Goal: Information Seeking & Learning: Learn about a topic

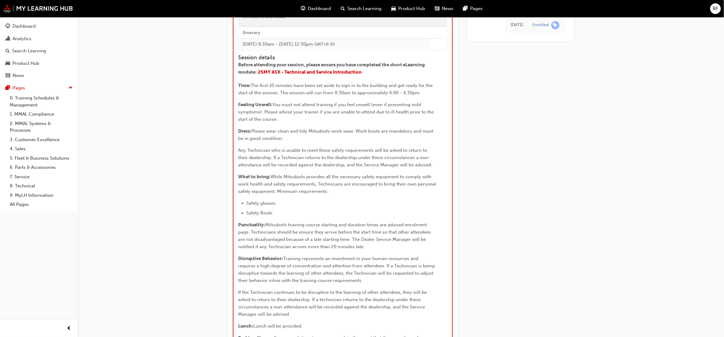
scroll to position [650, 0]
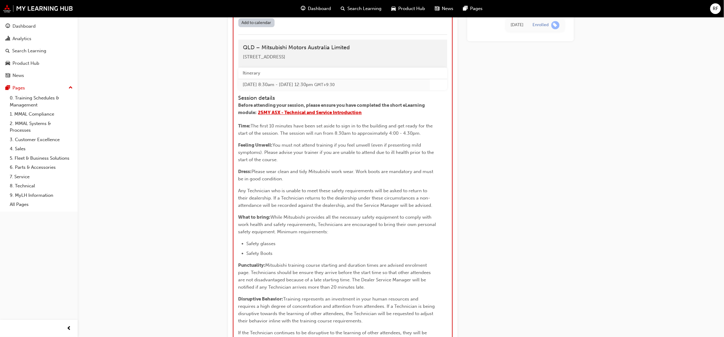
click at [277, 115] on span "25MY ASX - Technical and Service Introduction" at bounding box center [310, 112] width 104 height 5
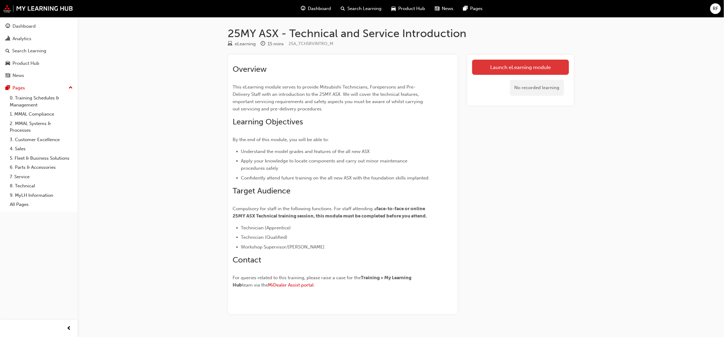
click at [508, 61] on link "Launch eLearning module" at bounding box center [520, 67] width 97 height 15
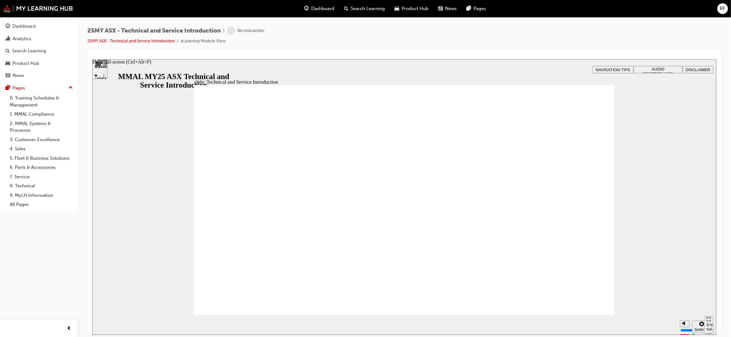
click at [708, 322] on icon "Enter full-screen (Ctrl+Alt+F)" at bounding box center [708, 321] width 2 height 2
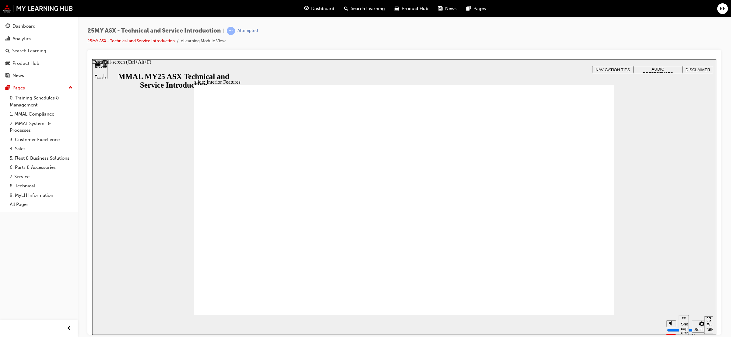
click at [707, 322] on icon "Enter full-screen (Ctrl+Alt+F)" at bounding box center [709, 319] width 4 height 4
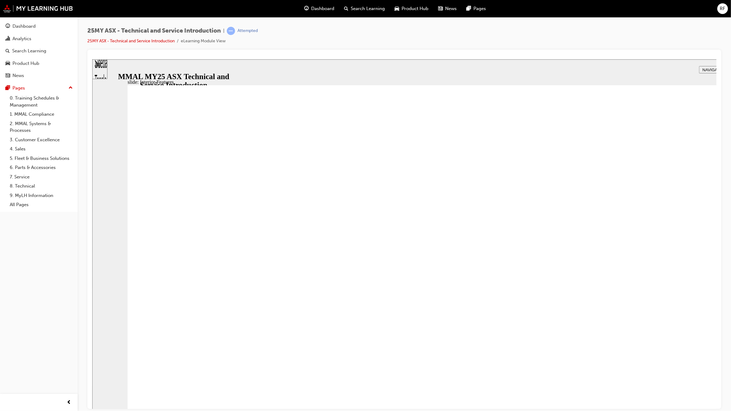
type input "9"
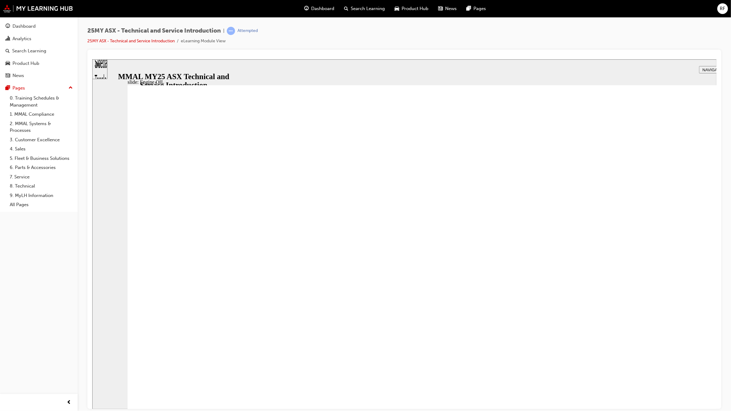
drag, startPoint x: 758, startPoint y: 138, endPoint x: 756, endPoint y: 140, distance: 3.4
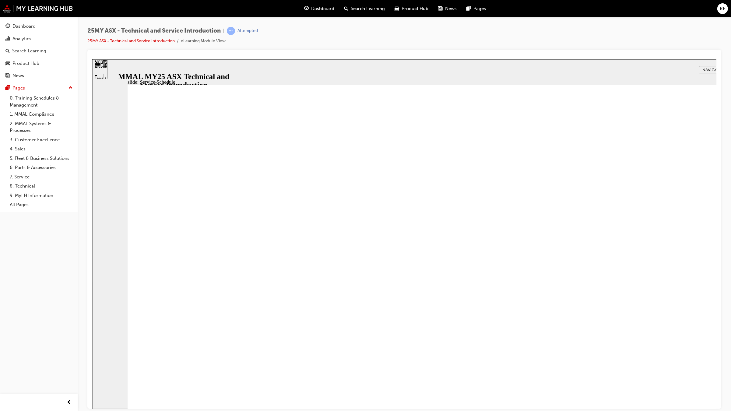
drag, startPoint x: 351, startPoint y: 182, endPoint x: 367, endPoint y: 147, distance: 38.6
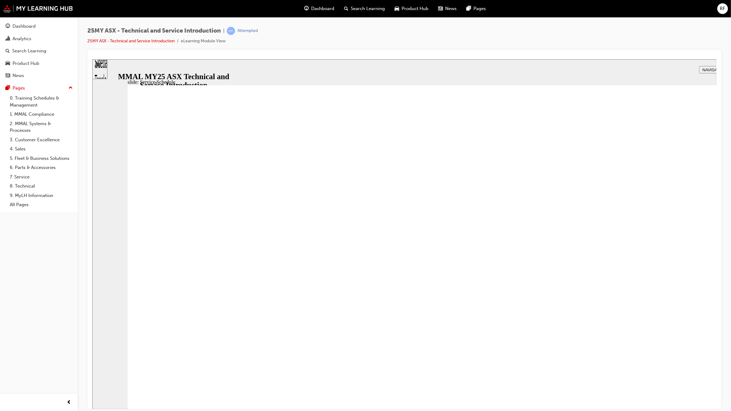
radio input "true"
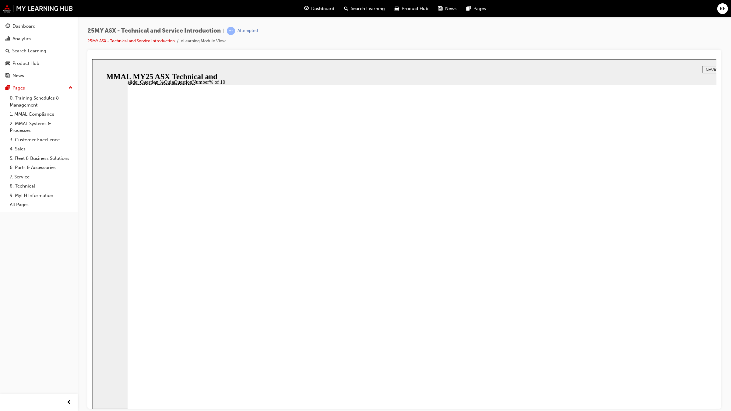
radio input "true"
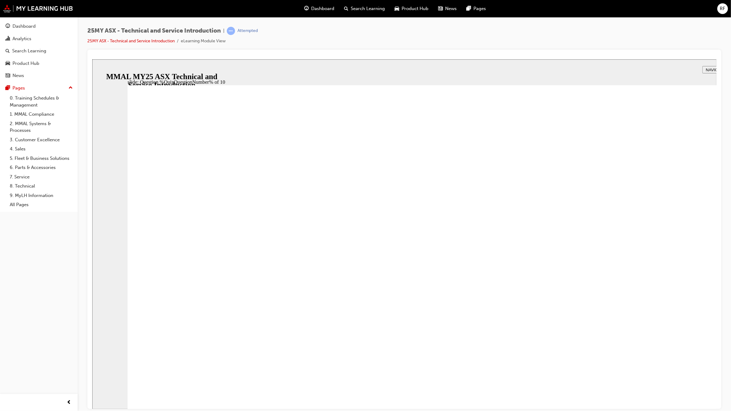
radio input "true"
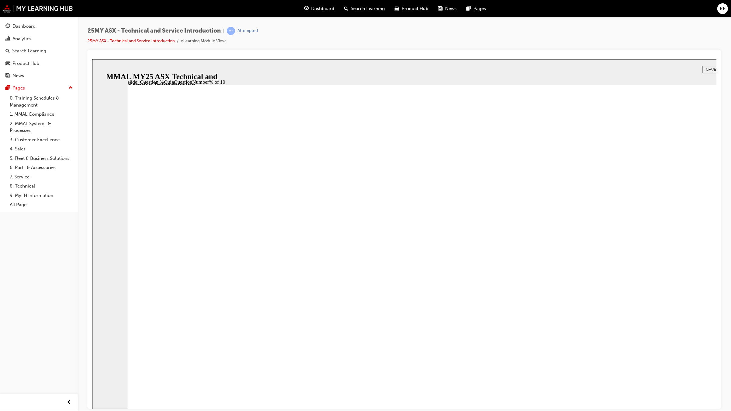
radio input "true"
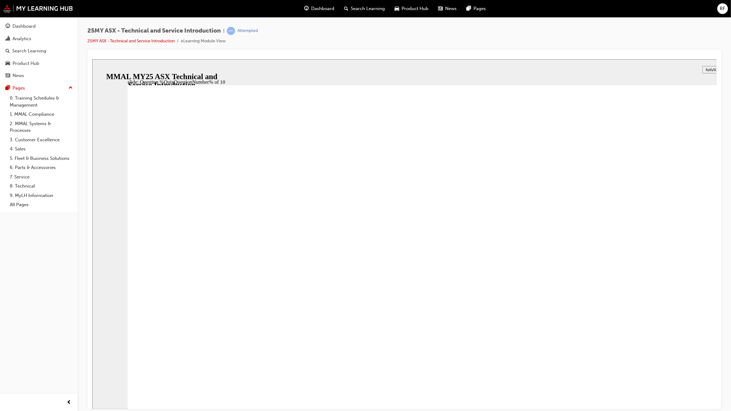
radio input "true"
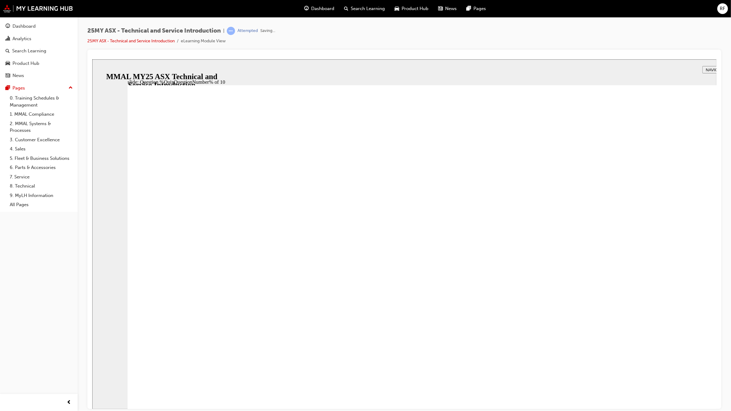
radio input "true"
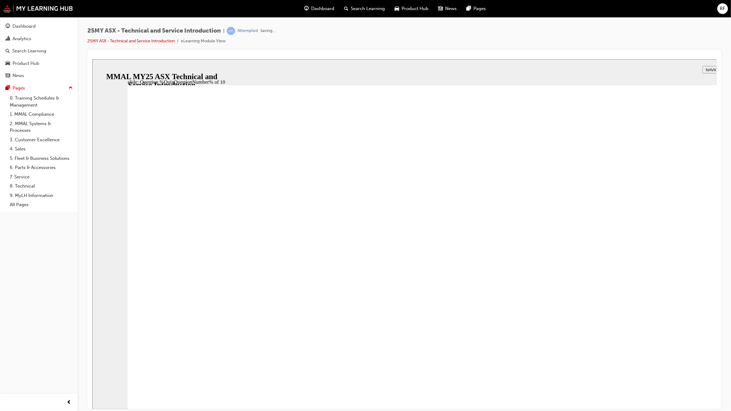
click at [731, 337] on div "slide: Question %QuizQuestionNumber% of 10 Rectangle 5 That’s right! You select…" at bounding box center [457, 264] width 731 height 411
radio input "true"
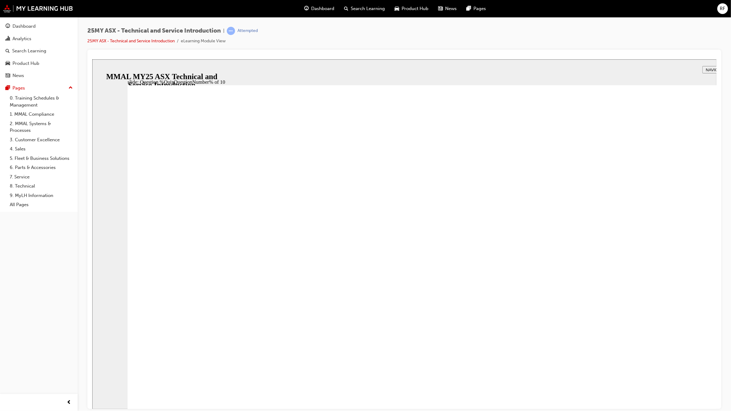
radio input "true"
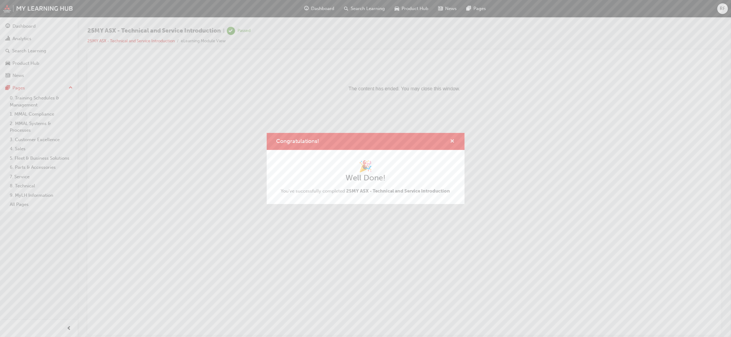
click at [453, 139] on span "cross-icon" at bounding box center [452, 141] width 5 height 5
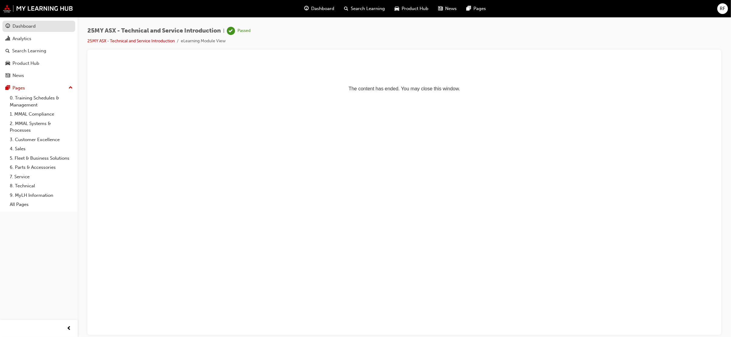
click at [37, 27] on div "Dashboard" at bounding box center [38, 27] width 67 height 8
